Goal: Find specific page/section: Find specific page/section

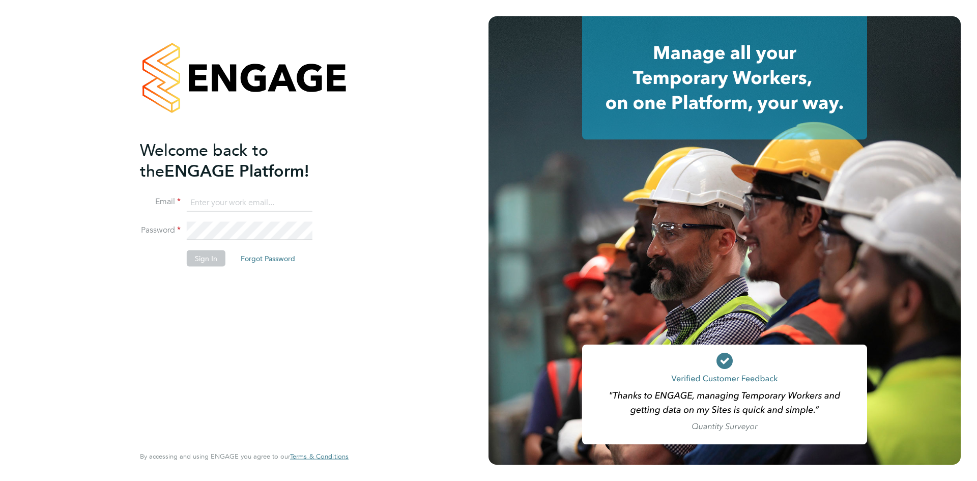
type input "[PERSON_NAME][EMAIL_ADDRESS][PERSON_NAME][DOMAIN_NAME]"
click at [208, 255] on button "Sign In" at bounding box center [206, 258] width 39 height 16
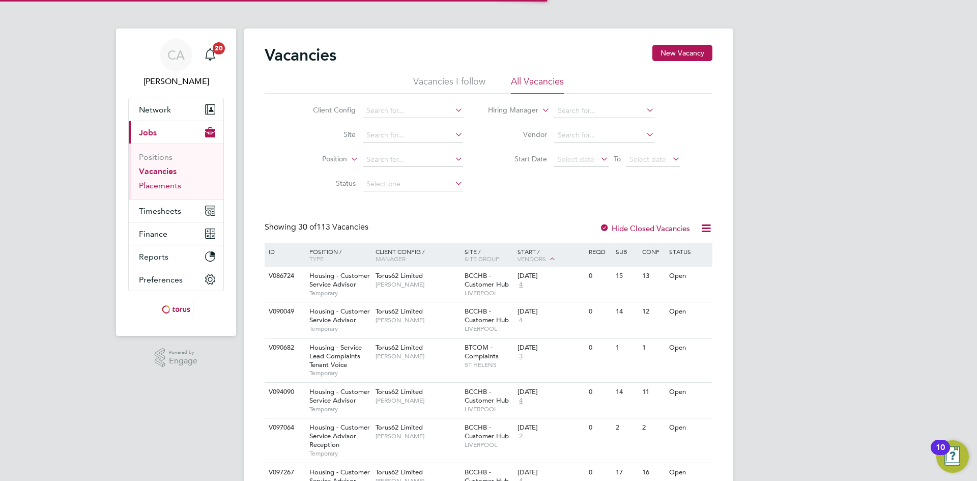
click at [159, 186] on link "Placements" at bounding box center [160, 186] width 42 height 10
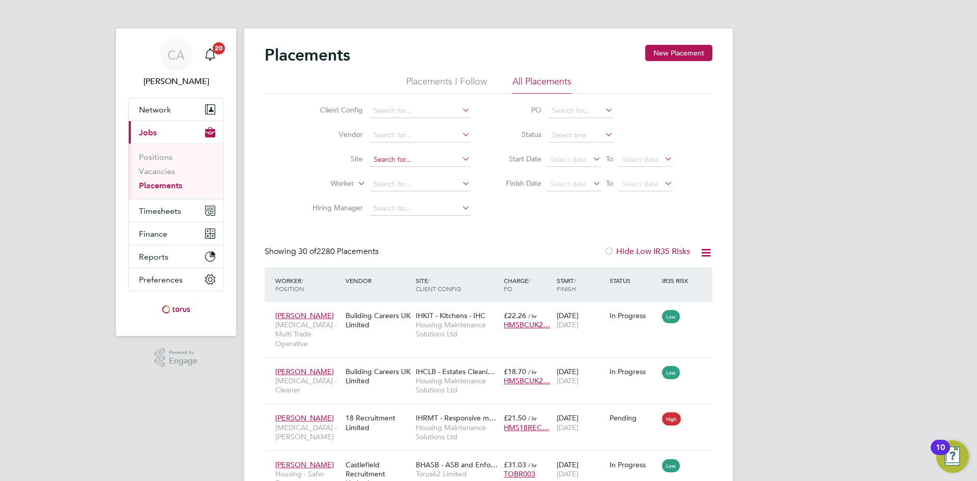
click at [395, 158] on input at bounding box center [420, 160] width 100 height 14
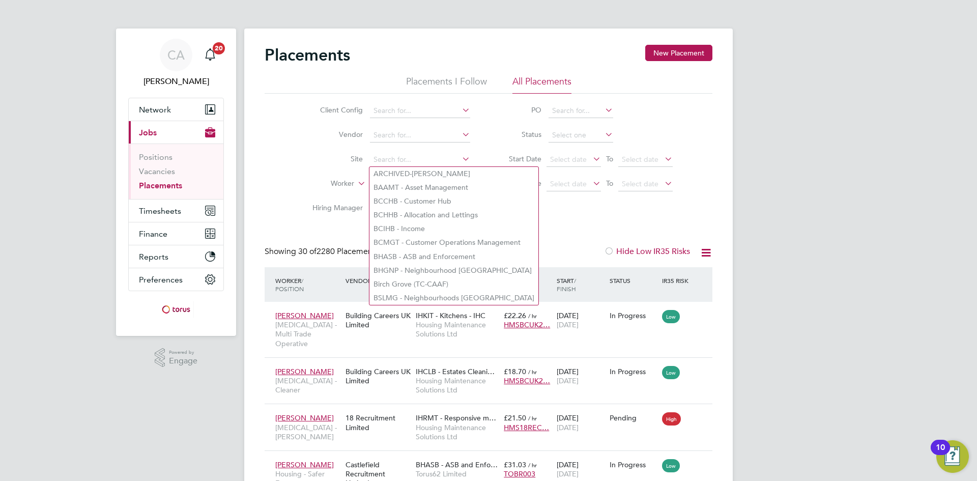
click at [560, 208] on div "Client Config Vendor Site Worker Hiring Manager PO Status Start Date Select dat…" at bounding box center [489, 157] width 448 height 127
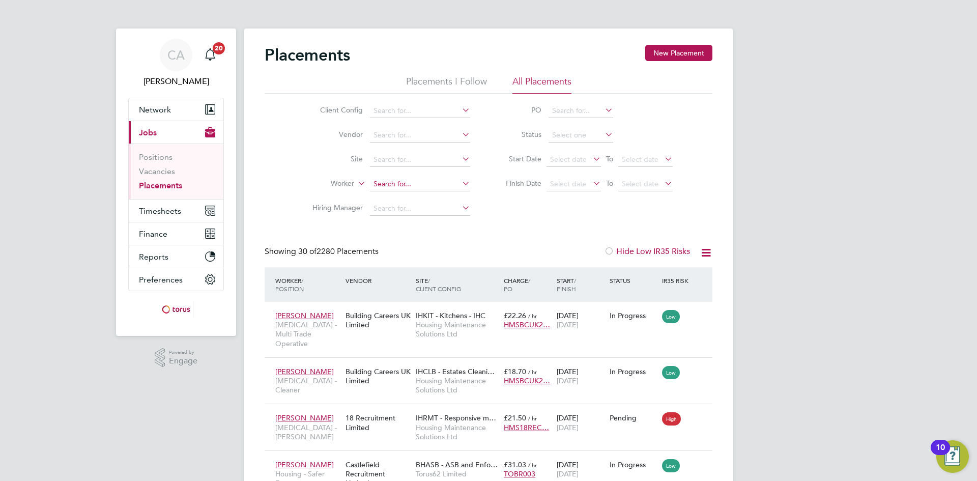
click at [400, 181] on input at bounding box center [420, 184] width 100 height 14
type input "styles"
click at [389, 182] on input at bounding box center [420, 184] width 100 height 14
click at [154, 174] on link "Vacancies" at bounding box center [157, 171] width 36 height 10
